Goal: Find specific page/section

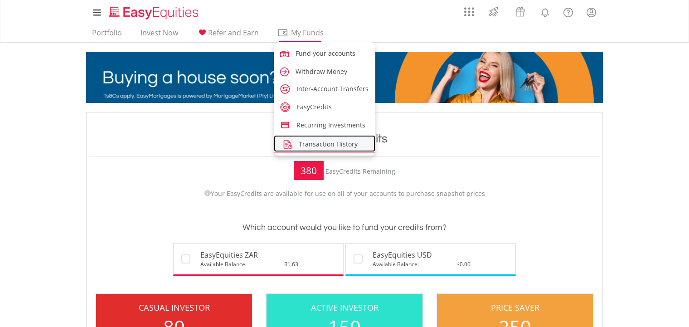
click at [318, 142] on span "Transaction History" at bounding box center [328, 144] width 59 height 9
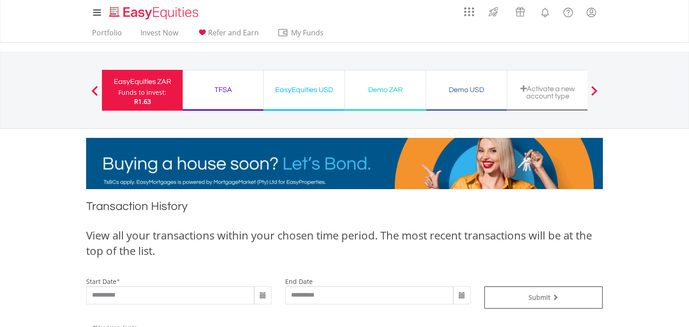
click at [144, 88] on div "Funds to invest:" at bounding box center [142, 92] width 48 height 9
click at [104, 32] on link "Portfolio" at bounding box center [106, 35] width 37 height 14
